Goal: Task Accomplishment & Management: Manage account settings

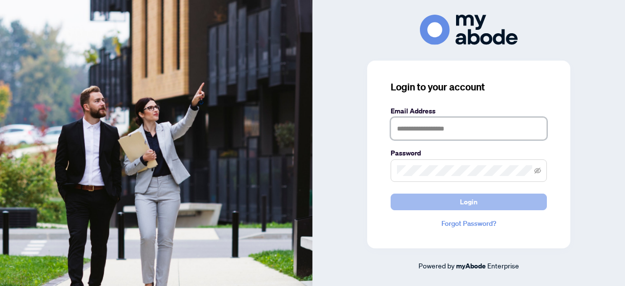
type input "**********"
click at [453, 199] on button "Login" at bounding box center [468, 201] width 156 height 17
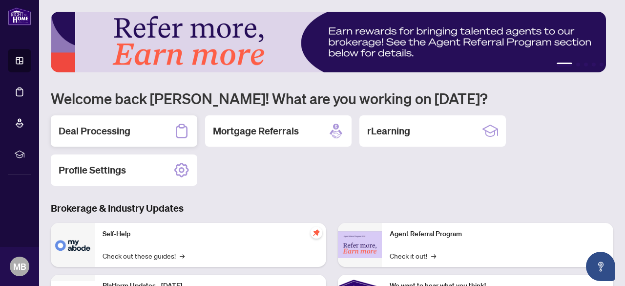
click at [108, 127] on h2 "Deal Processing" at bounding box center [95, 131] width 72 height 14
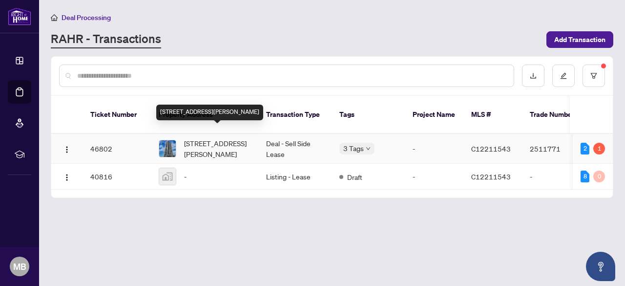
click at [216, 138] on span "[STREET_ADDRESS][PERSON_NAME]" at bounding box center [217, 148] width 66 height 21
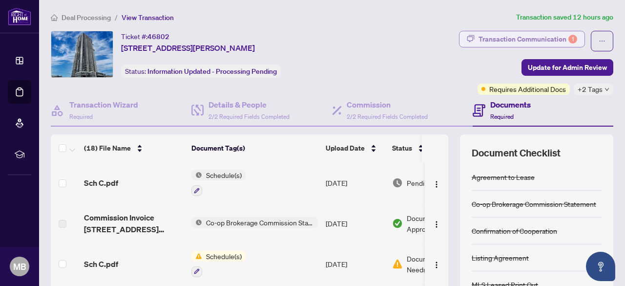
click at [500, 39] on div "Transaction Communication 1" at bounding box center [527, 39] width 99 height 16
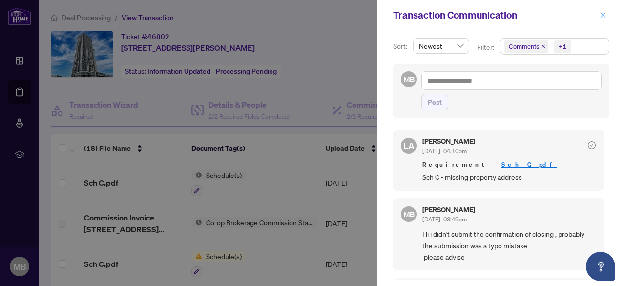
click at [602, 16] on icon "close" at bounding box center [602, 14] width 5 height 5
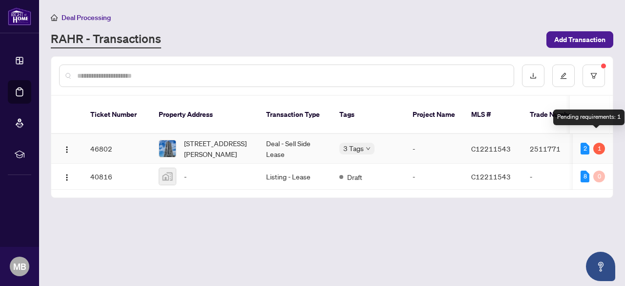
click at [594, 143] on div "1" at bounding box center [599, 149] width 12 height 12
